Goal: Obtain resource: Obtain resource

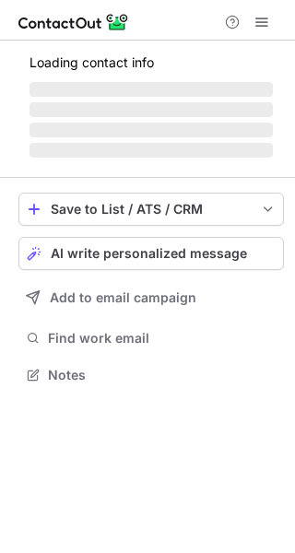
scroll to position [373, 295]
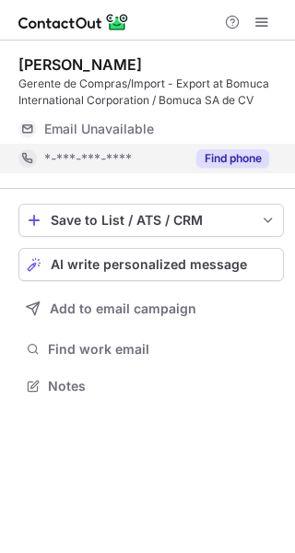
click at [197, 155] on button "Find phone" at bounding box center [232, 158] width 73 height 18
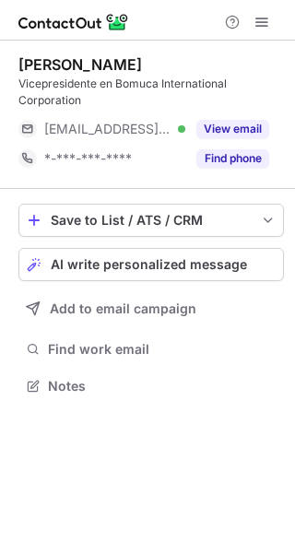
scroll to position [373, 295]
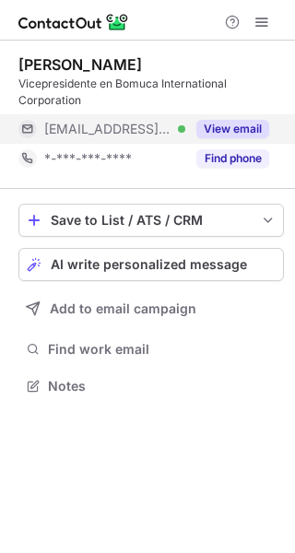
click at [256, 129] on button "View email" at bounding box center [232, 129] width 73 height 18
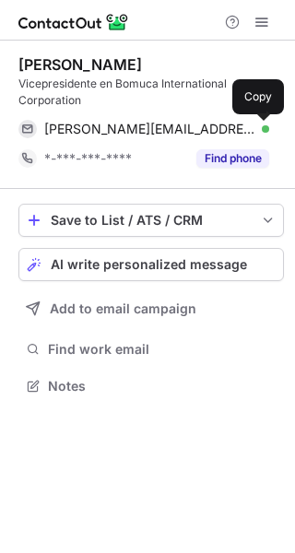
click at [256, 130] on span at bounding box center [260, 129] width 15 height 15
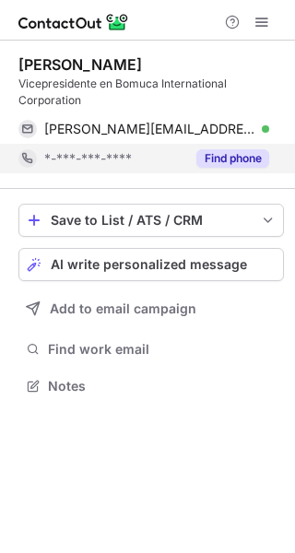
click at [212, 167] on button "Find phone" at bounding box center [232, 158] width 73 height 18
